Goal: Contribute content

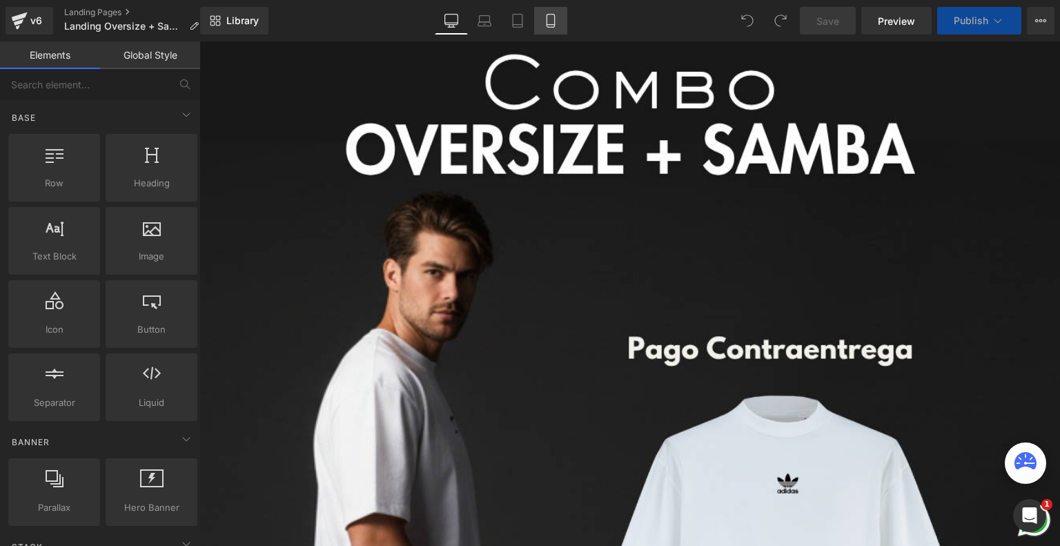
click at [548, 10] on link "Mobile" at bounding box center [550, 21] width 33 height 28
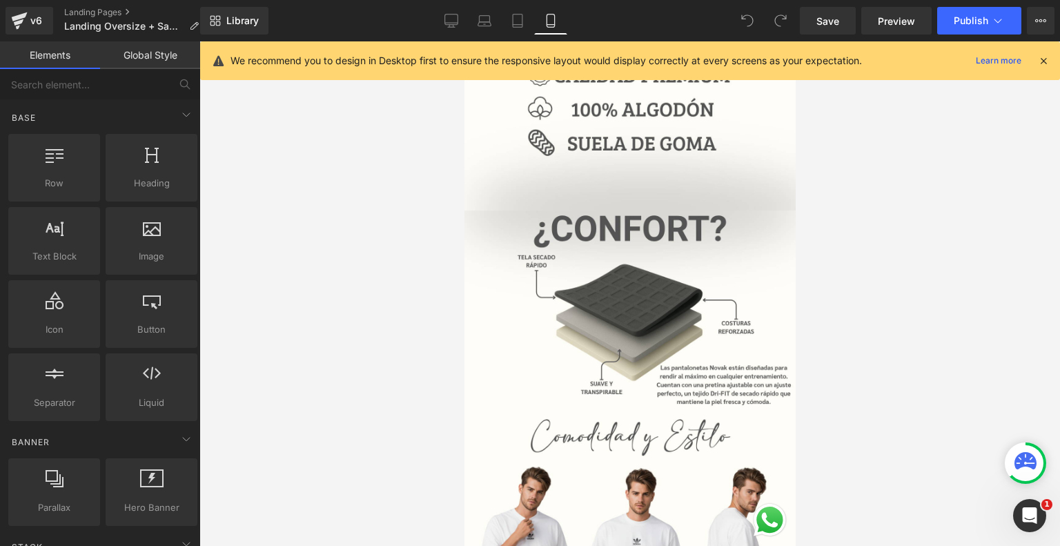
scroll to position [1928, 0]
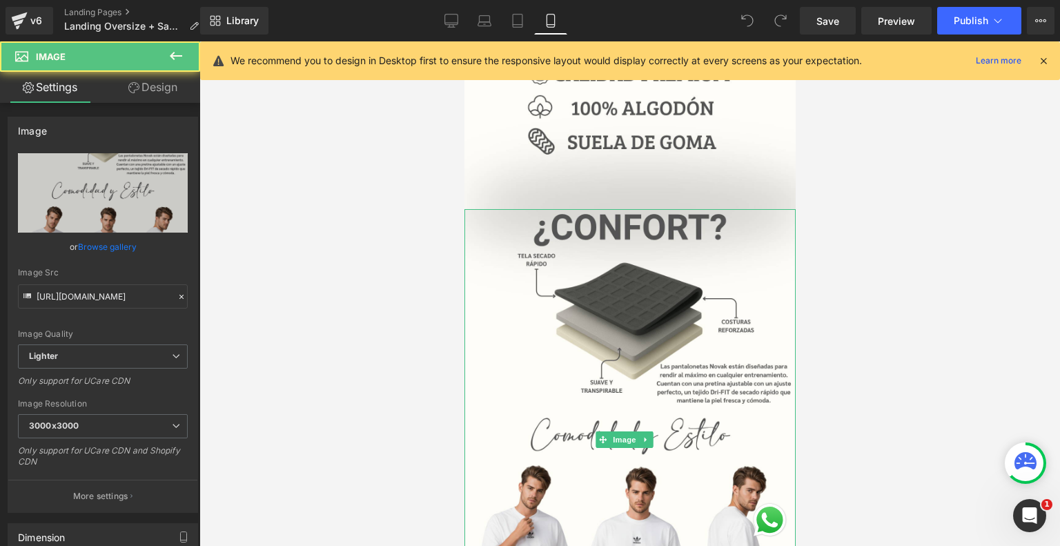
click at [608, 375] on div "Image" at bounding box center [629, 439] width 331 height 460
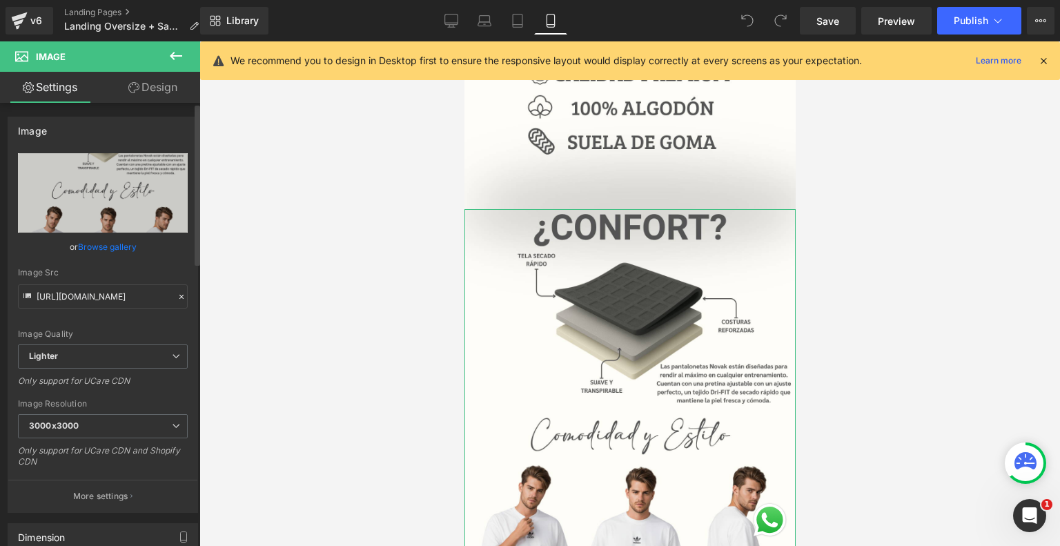
click at [124, 244] on link "Browse gallery" at bounding box center [107, 247] width 59 height 24
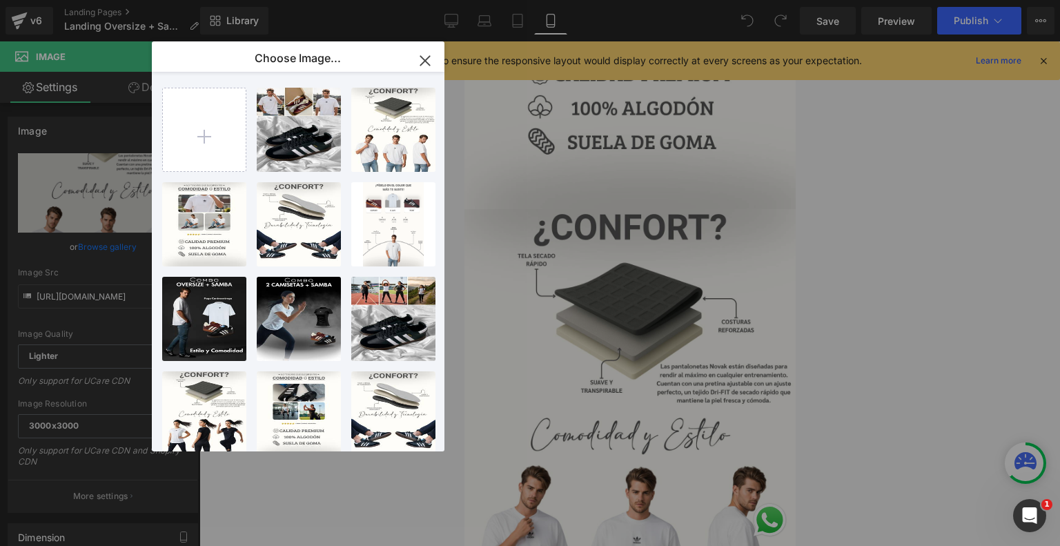
type input "C:\fakepath\Landing [PERSON_NAME] ADD.png"
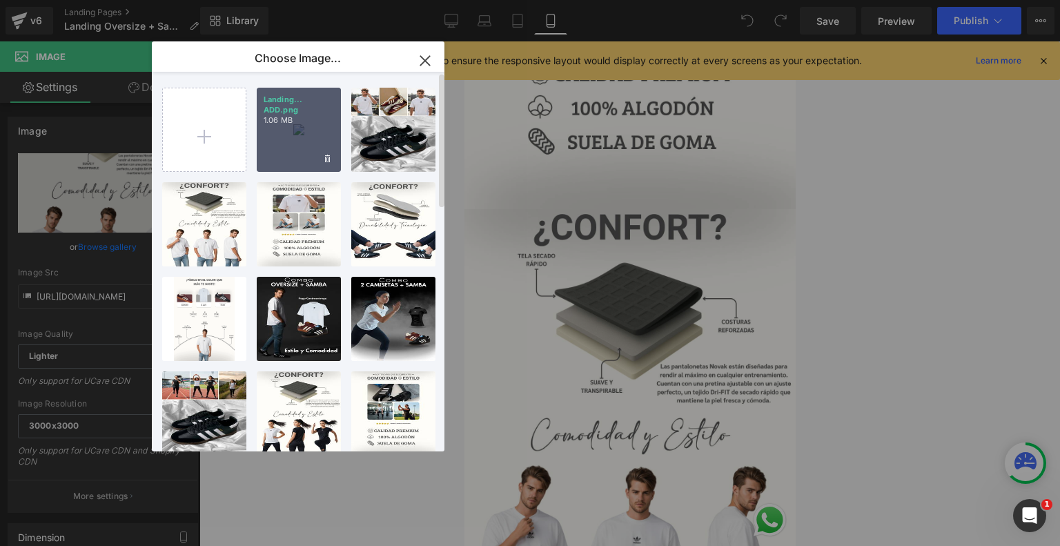
click at [306, 141] on div "Landing... ADD.png 1.06 MB" at bounding box center [299, 130] width 84 height 84
type input "[URL][DOMAIN_NAME]"
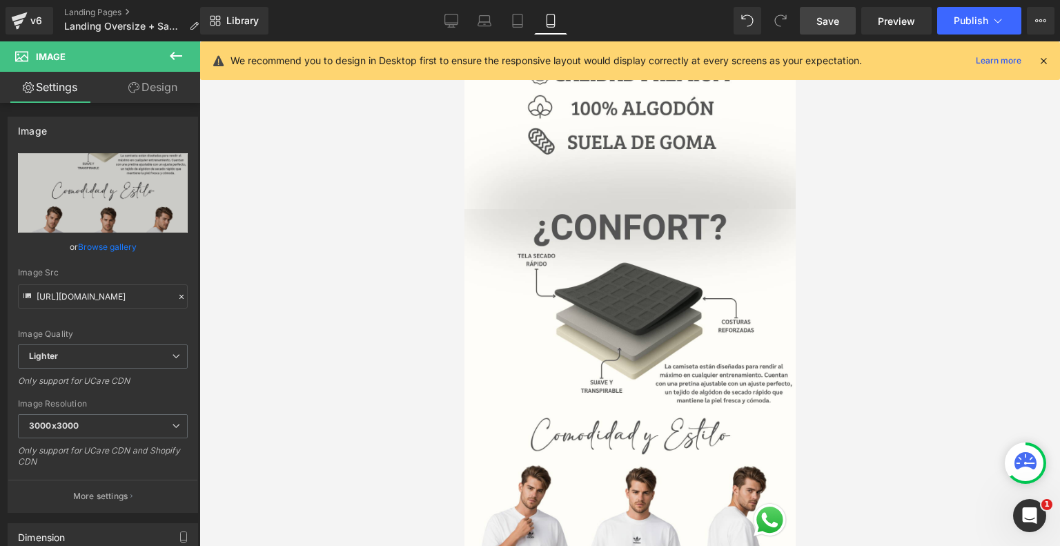
click at [825, 12] on link "Save" at bounding box center [828, 21] width 56 height 28
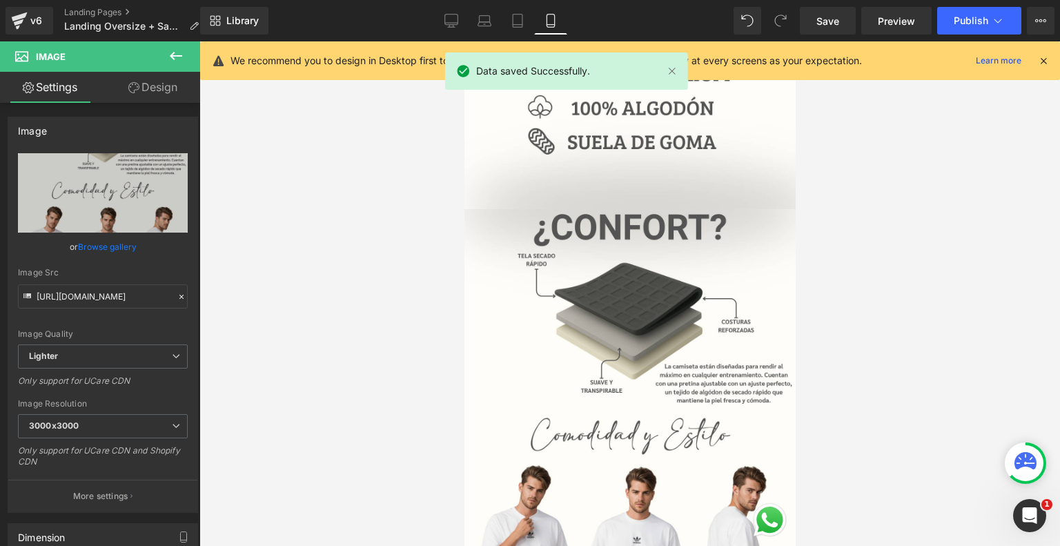
click at [1045, 55] on icon at bounding box center [1043, 61] width 12 height 12
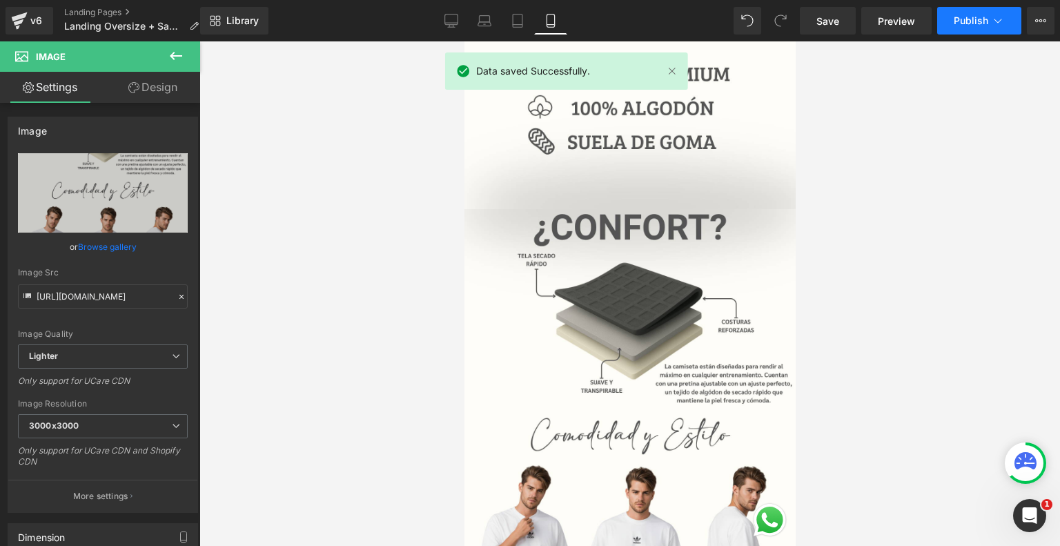
click at [1000, 19] on icon at bounding box center [998, 21] width 14 height 14
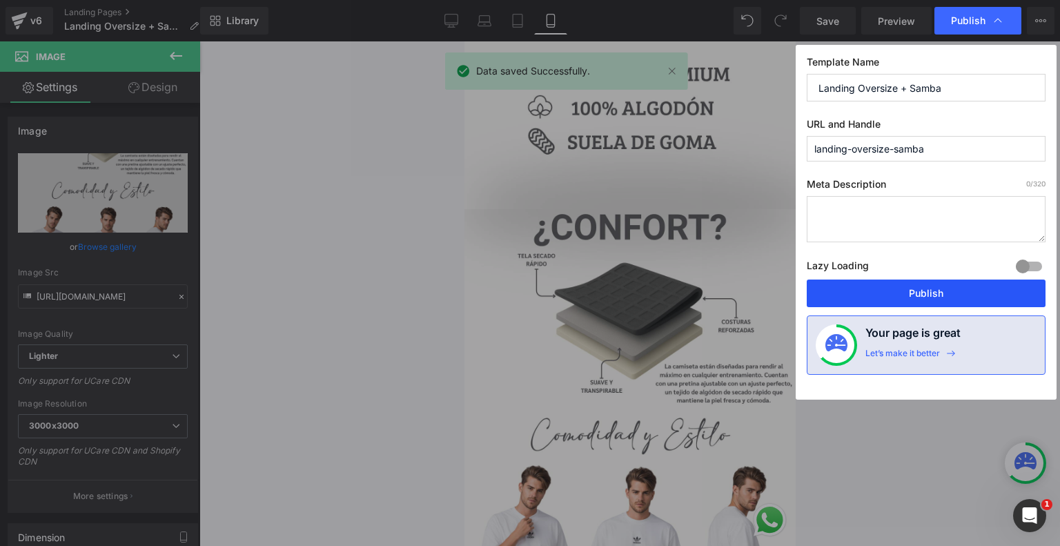
click at [886, 299] on button "Publish" at bounding box center [926, 293] width 239 height 28
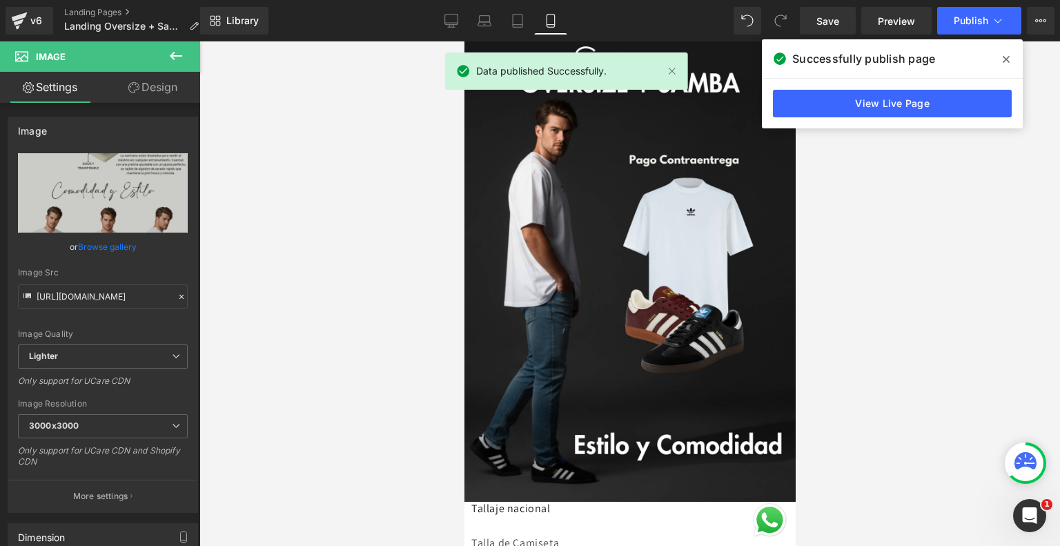
click at [1007, 59] on icon at bounding box center [1005, 59] width 7 height 7
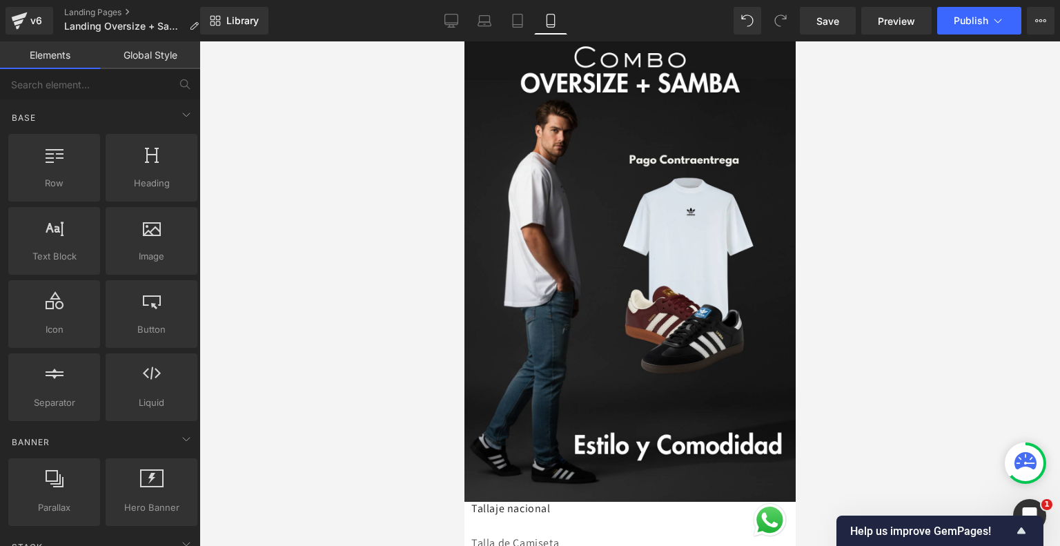
click at [340, 158] on div at bounding box center [629, 293] width 860 height 504
